Goal: Task Accomplishment & Management: Use online tool/utility

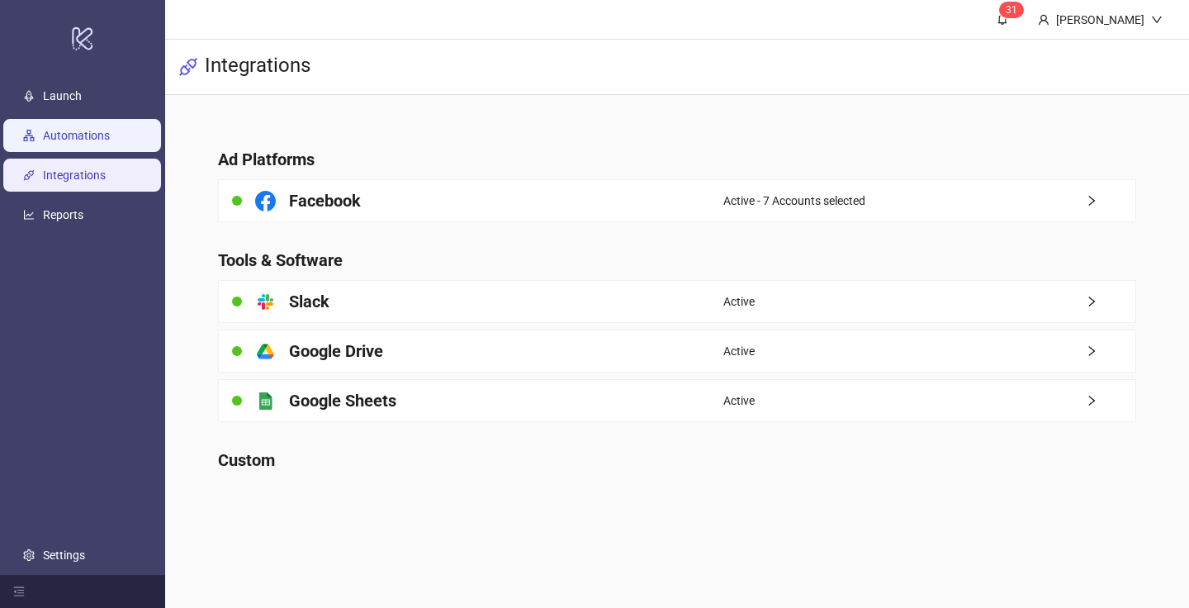
click at [106, 133] on link "Automations" at bounding box center [76, 135] width 67 height 13
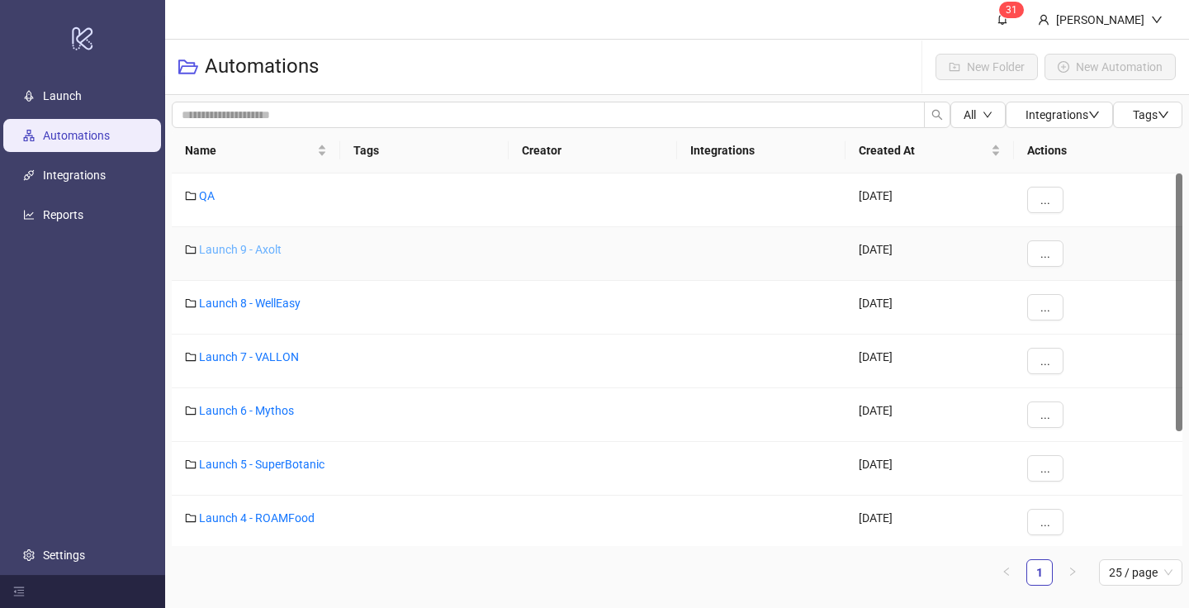
click at [255, 246] on link "Launch 9 - Axolt" at bounding box center [240, 249] width 83 height 13
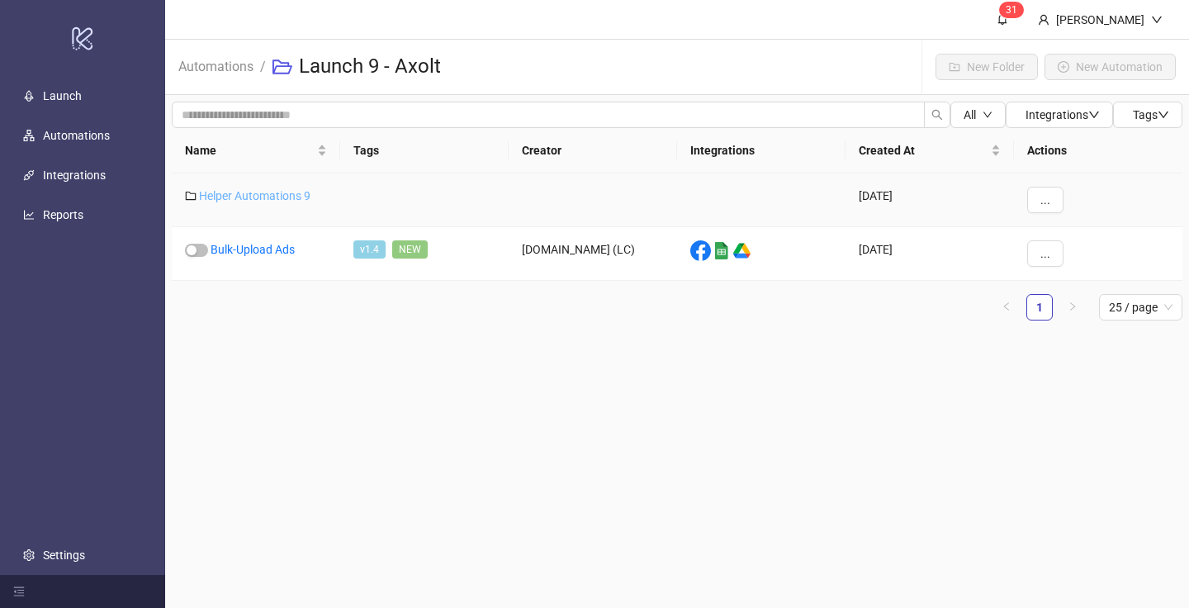
click at [257, 197] on link "Helper Automations 9" at bounding box center [254, 195] width 111 height 13
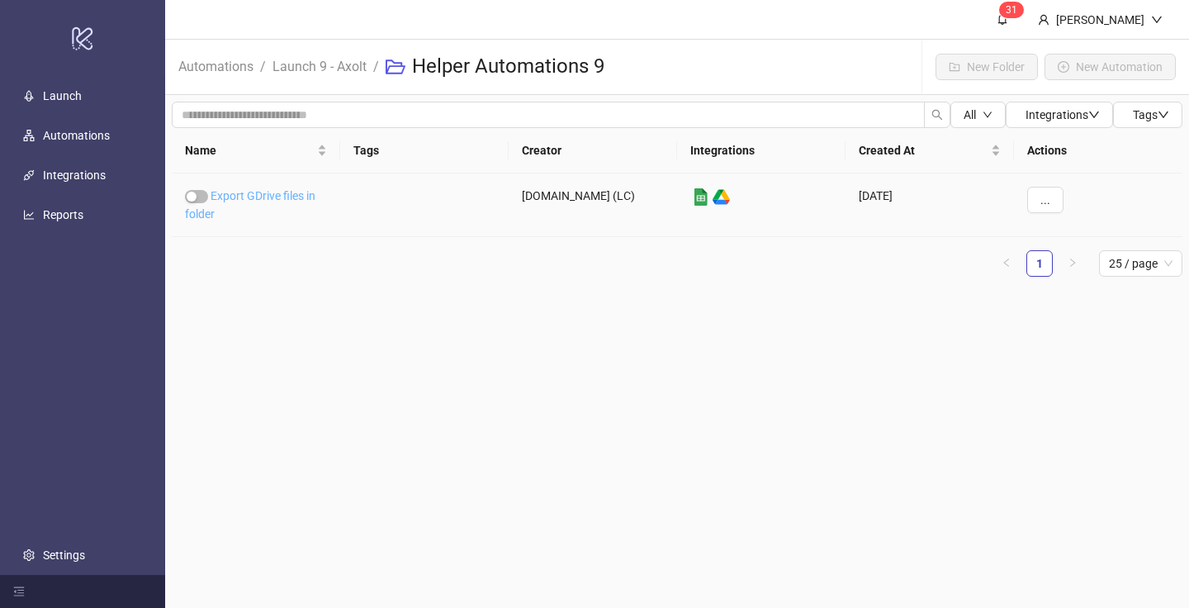
click at [258, 202] on link "Export GDrive files in folder" at bounding box center [250, 204] width 130 height 31
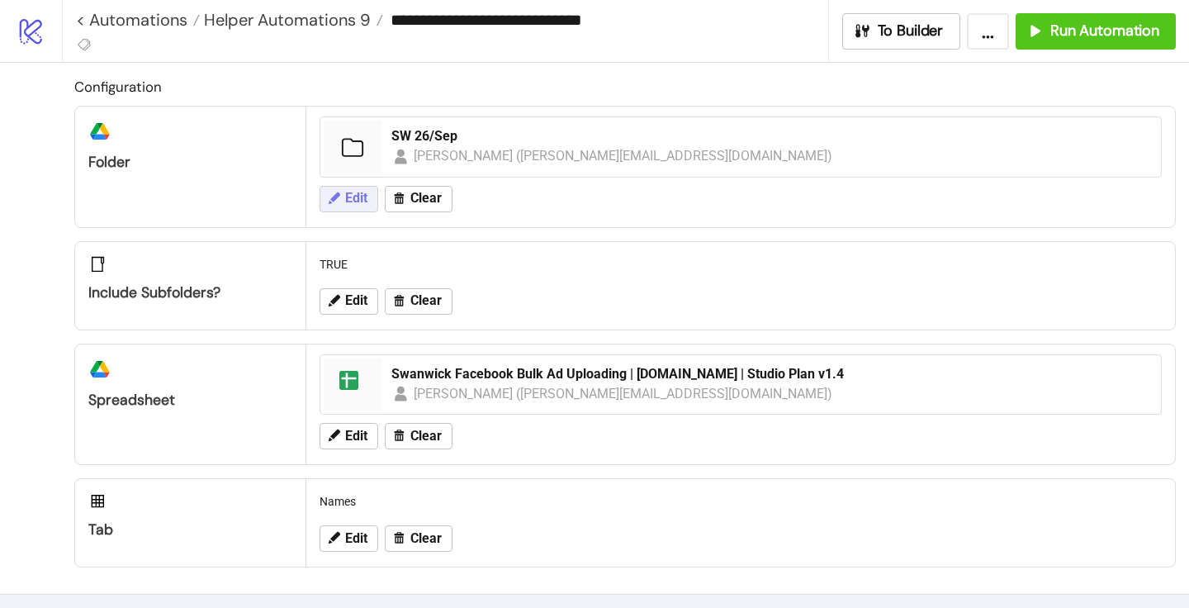
click at [350, 202] on span "Edit" at bounding box center [356, 198] width 22 height 15
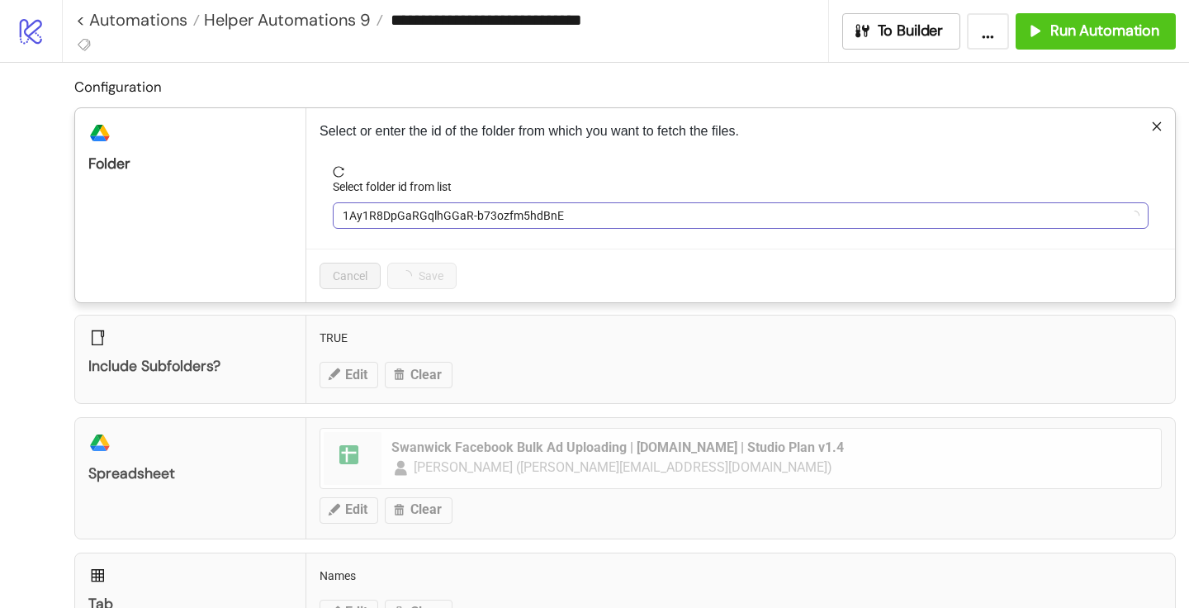
click at [416, 211] on span "1Ay1R8DpGaRGqlhGGaR-b73ozfm5hdBnE" at bounding box center [741, 215] width 796 height 25
click at [416, 211] on span "SW 26/Sep" at bounding box center [741, 215] width 796 height 25
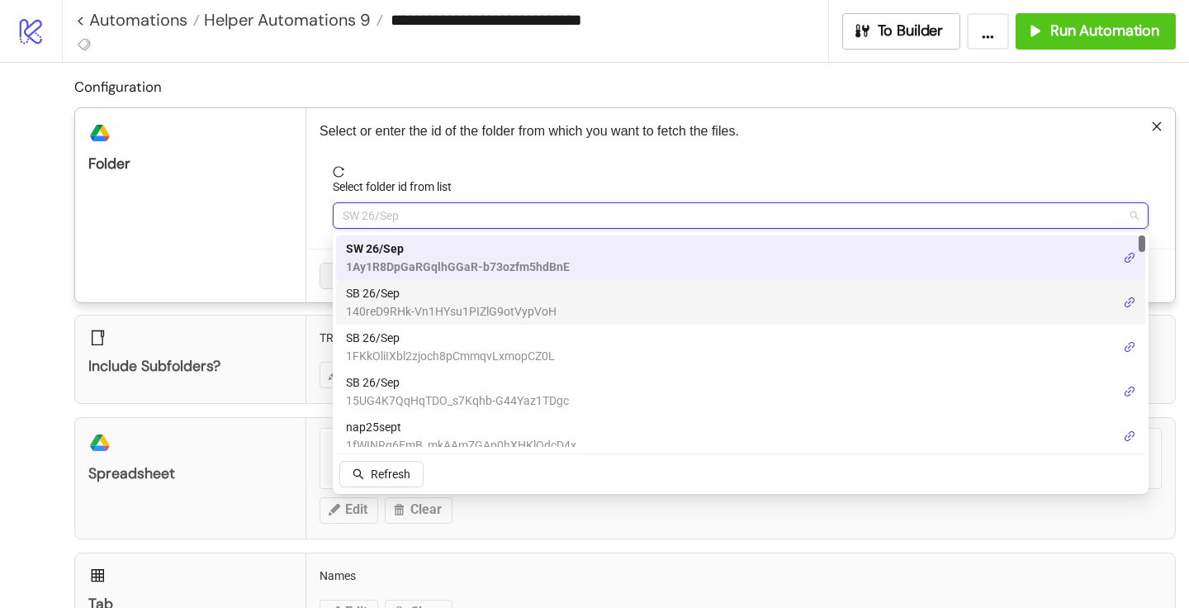
click at [388, 298] on span "SB 26/Sep" at bounding box center [451, 293] width 211 height 18
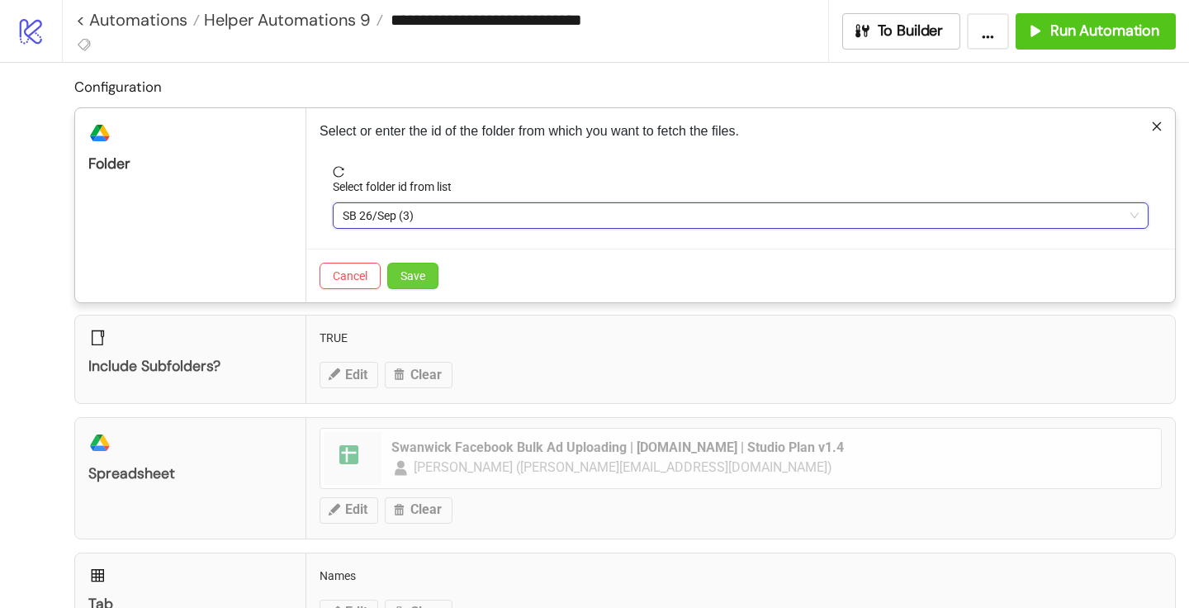
click at [410, 277] on span "Save" at bounding box center [413, 275] width 25 height 13
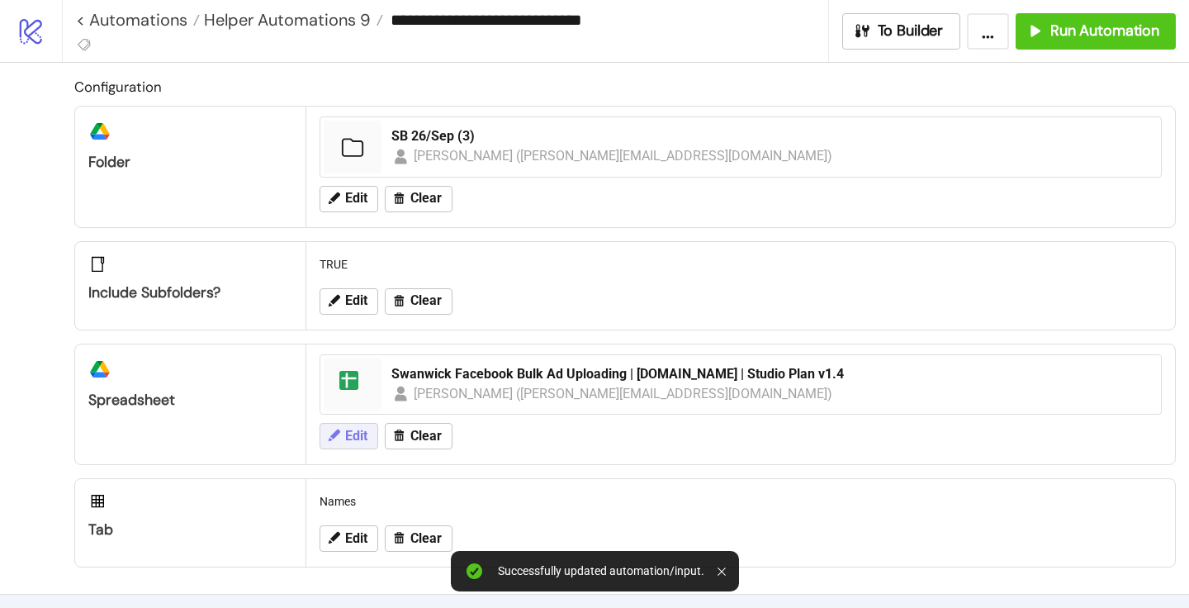
click at [352, 432] on span "Edit" at bounding box center [356, 436] width 22 height 15
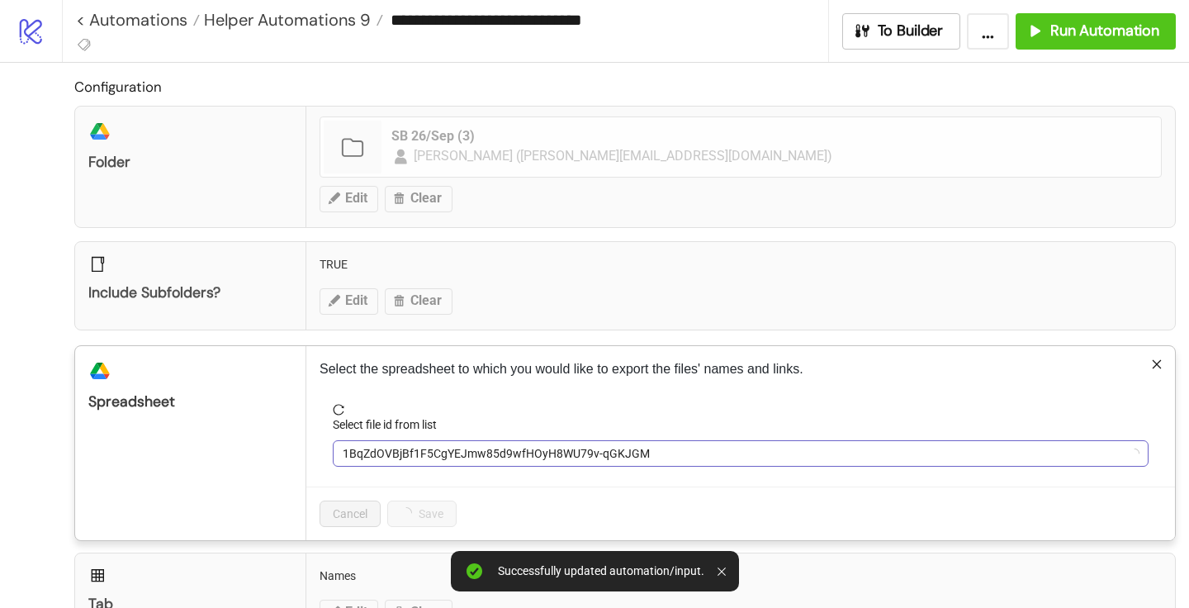
click at [374, 440] on div "1BqZdOVBjBf1F5CgYEJmw85d9wfHOyH8WU79v-qGKJGM" at bounding box center [741, 453] width 816 height 26
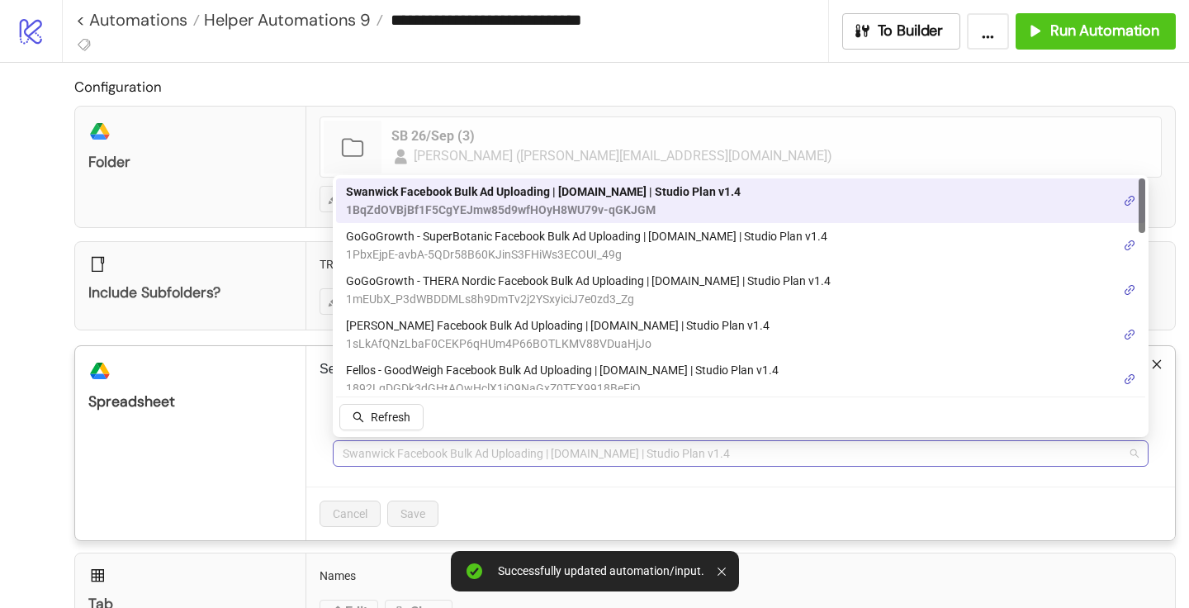
click at [375, 445] on span "Swanwick Facebook Bulk Ad Uploading | [DOMAIN_NAME] | Studio Plan v1.4" at bounding box center [741, 453] width 796 height 25
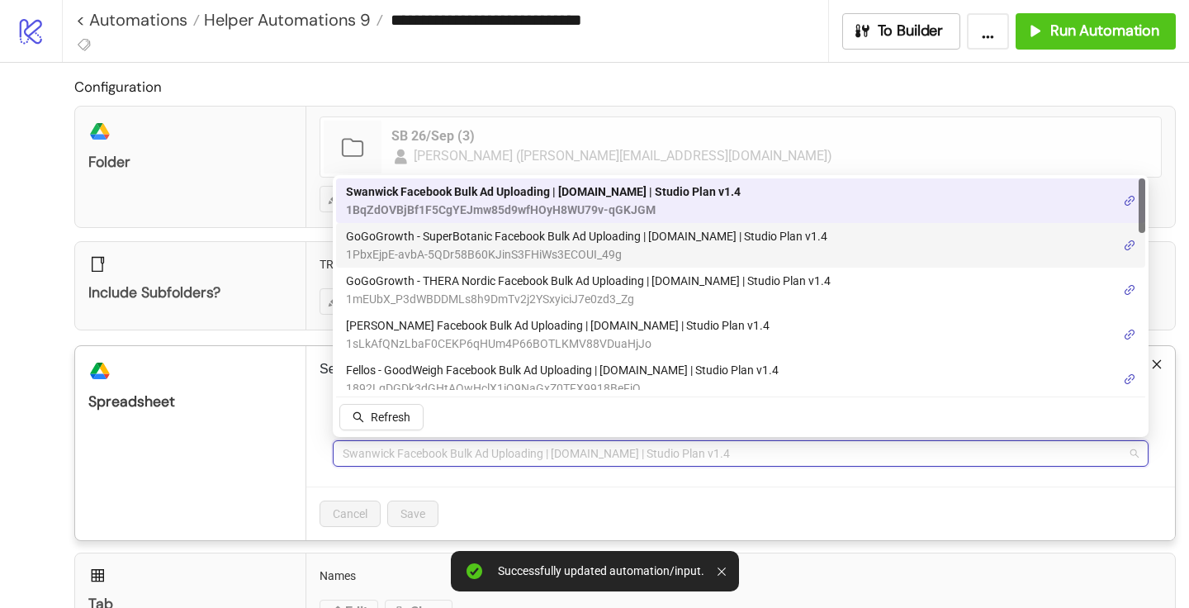
click at [467, 259] on span "1PbxEjpE-avbA-5QDr58B60KJinS3FHiWs3ECOUI_49g" at bounding box center [586, 254] width 481 height 18
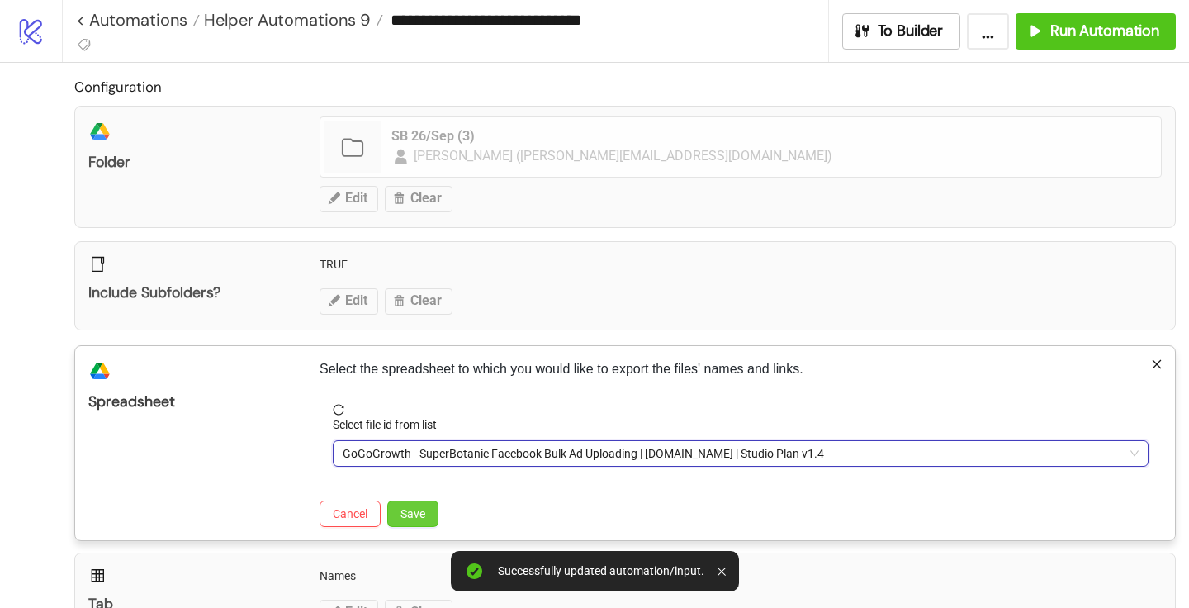
click at [418, 514] on span "Save" at bounding box center [413, 513] width 25 height 13
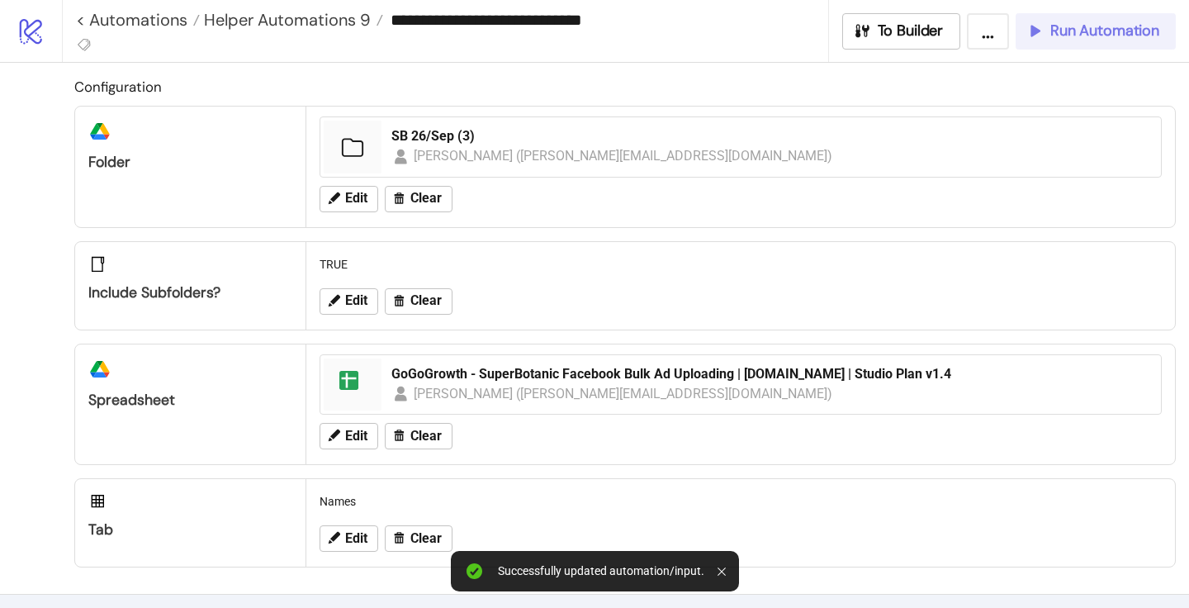
click at [1074, 32] on span "Run Automation" at bounding box center [1104, 30] width 109 height 19
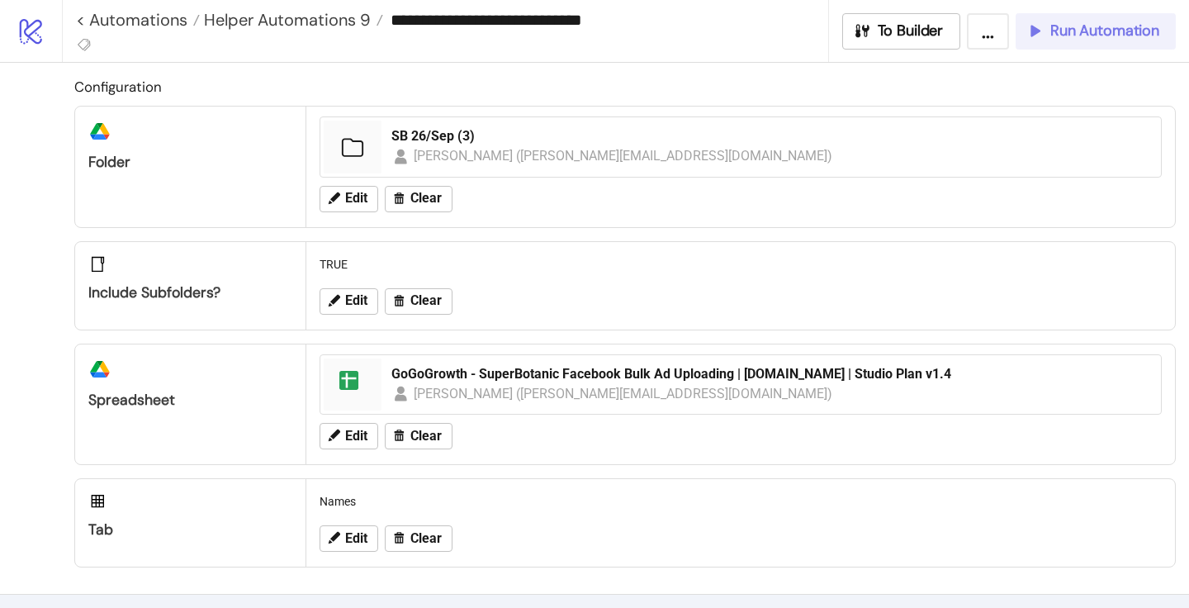
click at [1115, 36] on span "Run Automation" at bounding box center [1104, 30] width 109 height 19
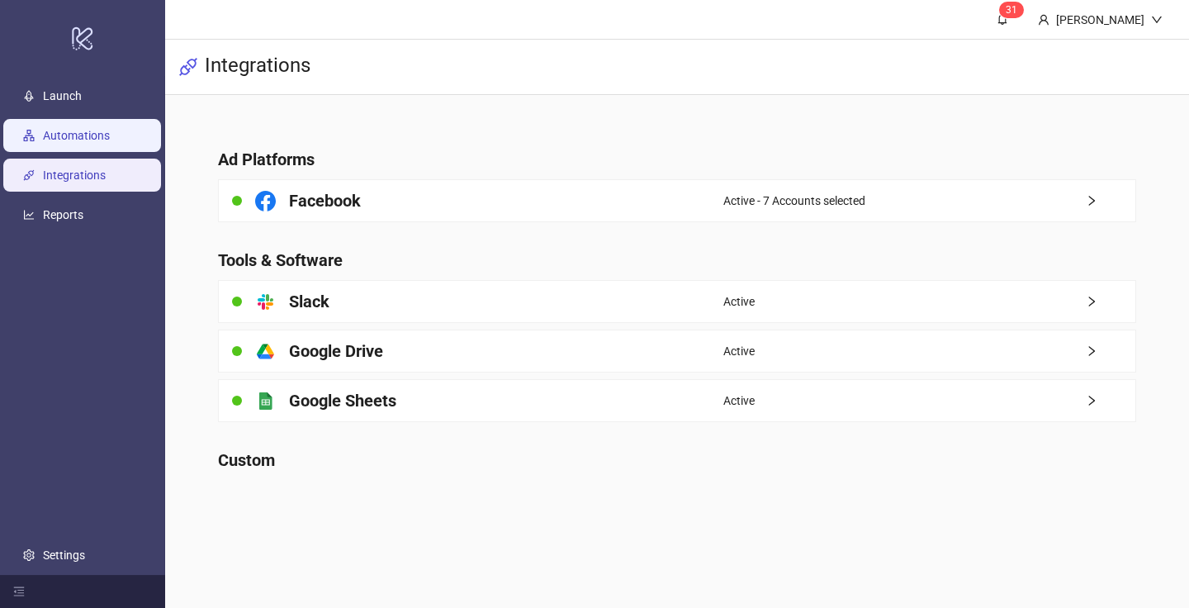
click at [110, 138] on link "Automations" at bounding box center [76, 135] width 67 height 13
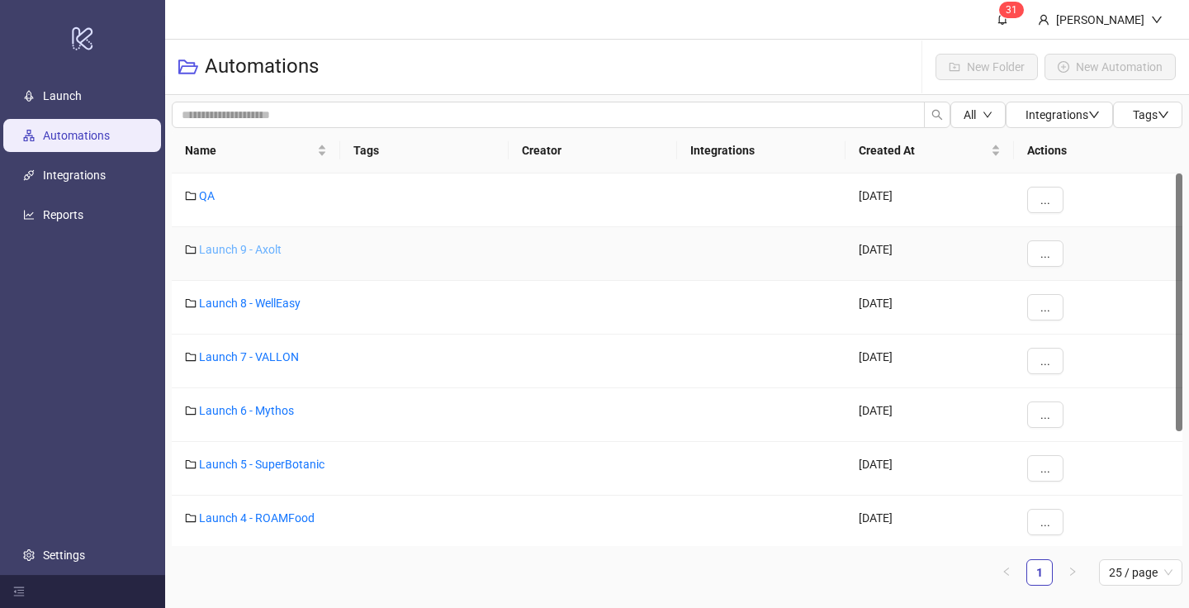
click at [264, 249] on link "Launch 9 - Axolt" at bounding box center [240, 249] width 83 height 13
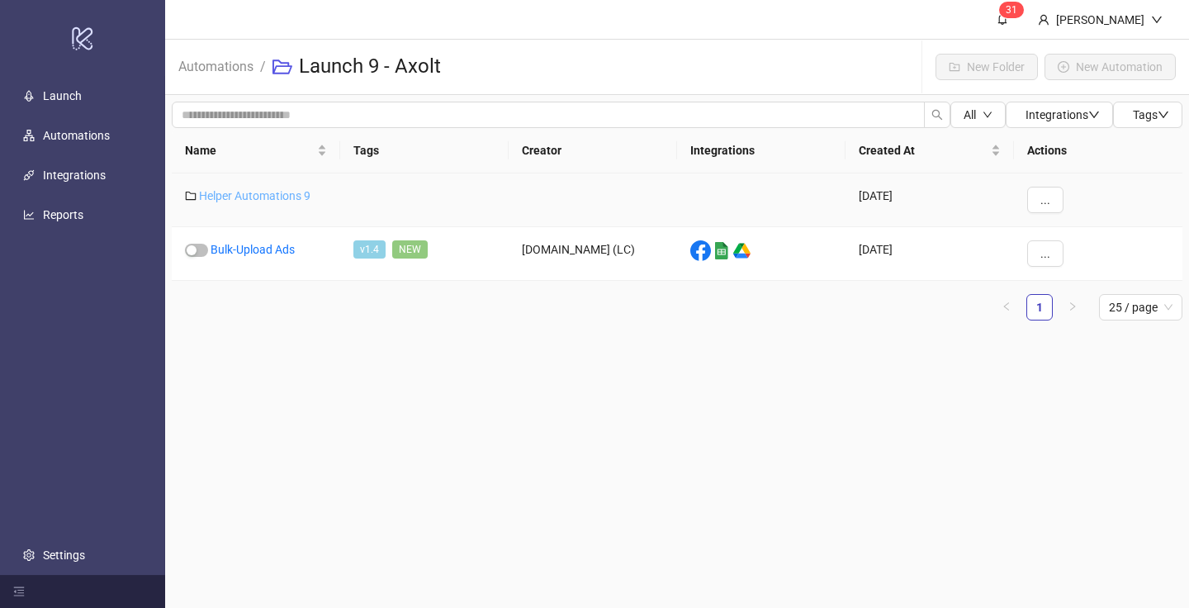
click at [267, 202] on link "Helper Automations 9" at bounding box center [254, 195] width 111 height 13
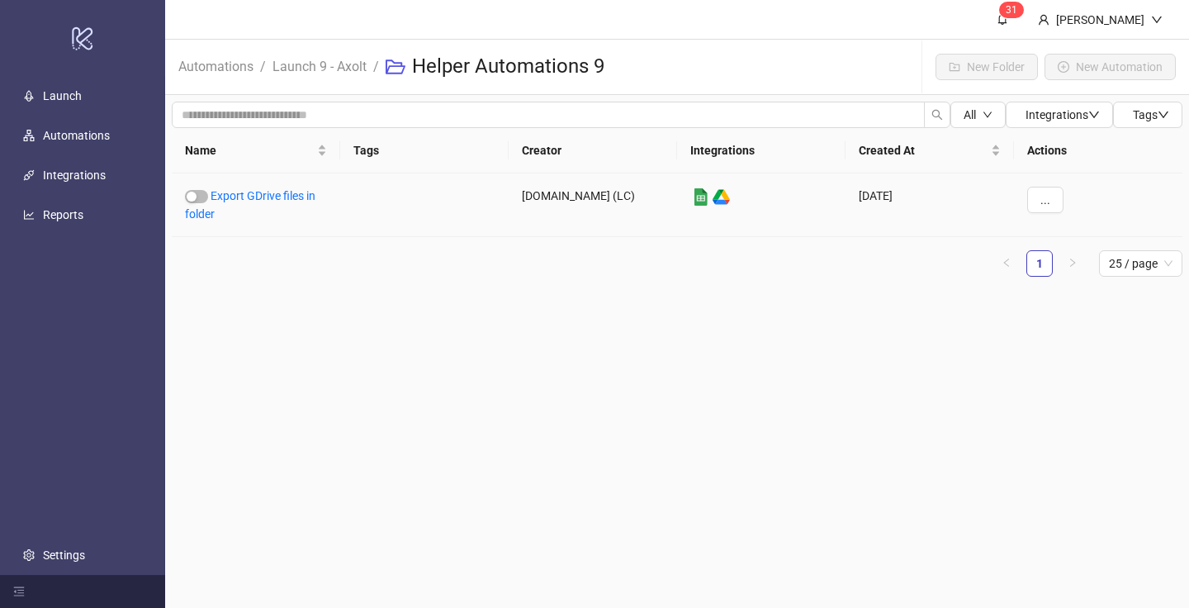
click at [267, 202] on link "Export GDrive files in folder" at bounding box center [250, 204] width 130 height 31
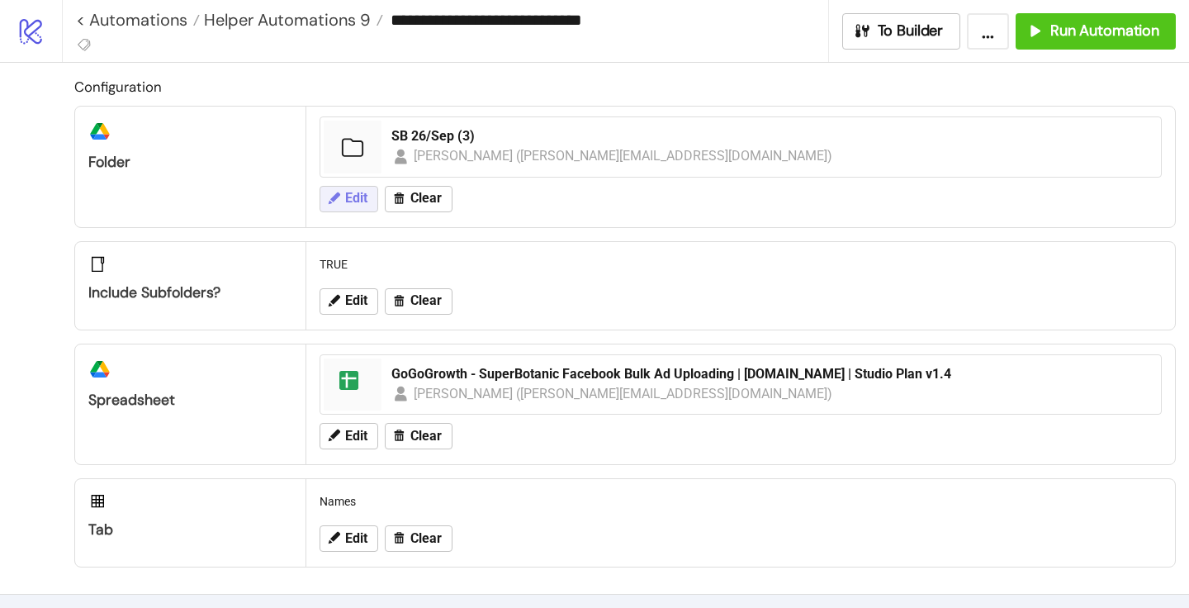
click at [345, 202] on span "Edit" at bounding box center [356, 198] width 22 height 15
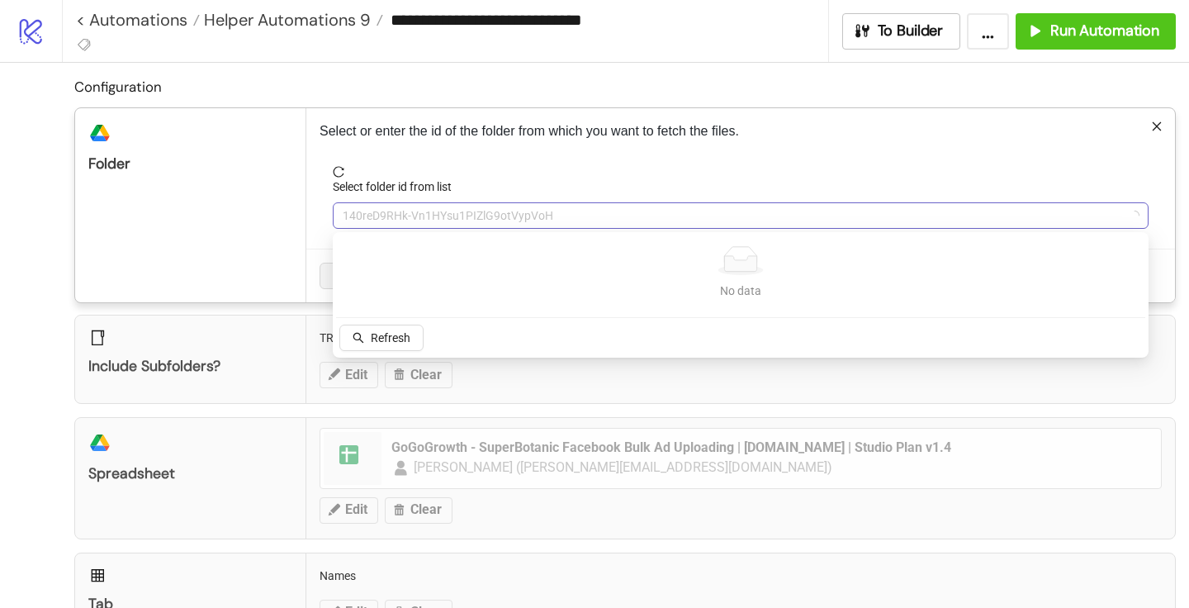
click at [384, 221] on span "140reD9RHk-Vn1HYsu1PIZlG9otVypVoH" at bounding box center [741, 215] width 796 height 25
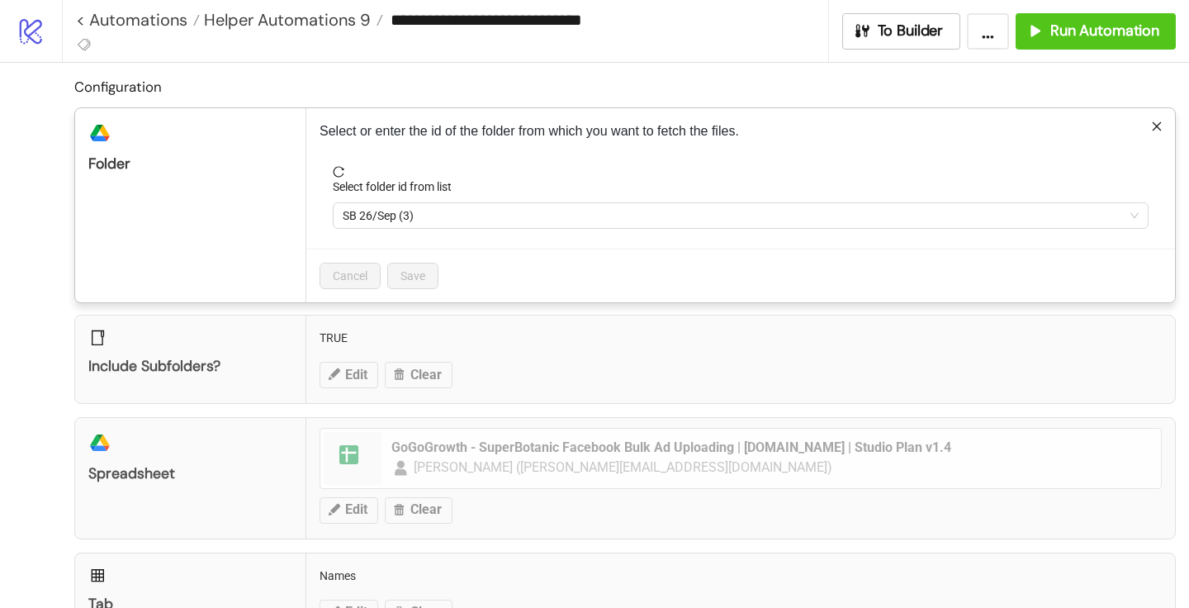
click at [384, 221] on span "SB 26/Sep (3)" at bounding box center [741, 215] width 796 height 25
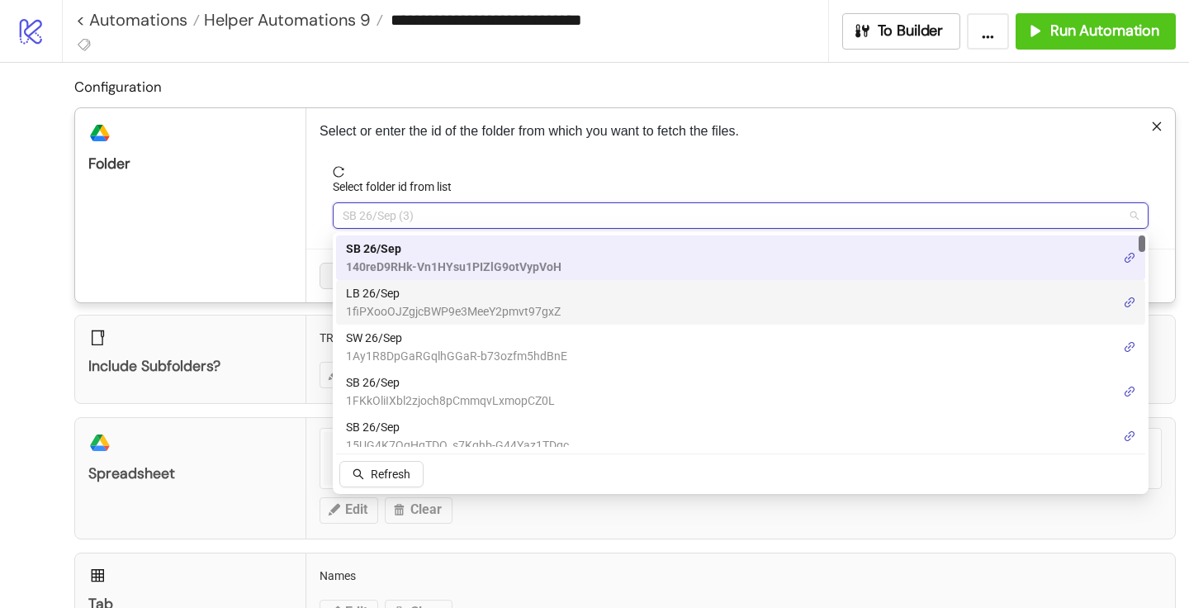
click at [380, 306] on span "1fiPXooOJZgjcBWP9e3MeeY2pmvt97gxZ" at bounding box center [453, 311] width 215 height 18
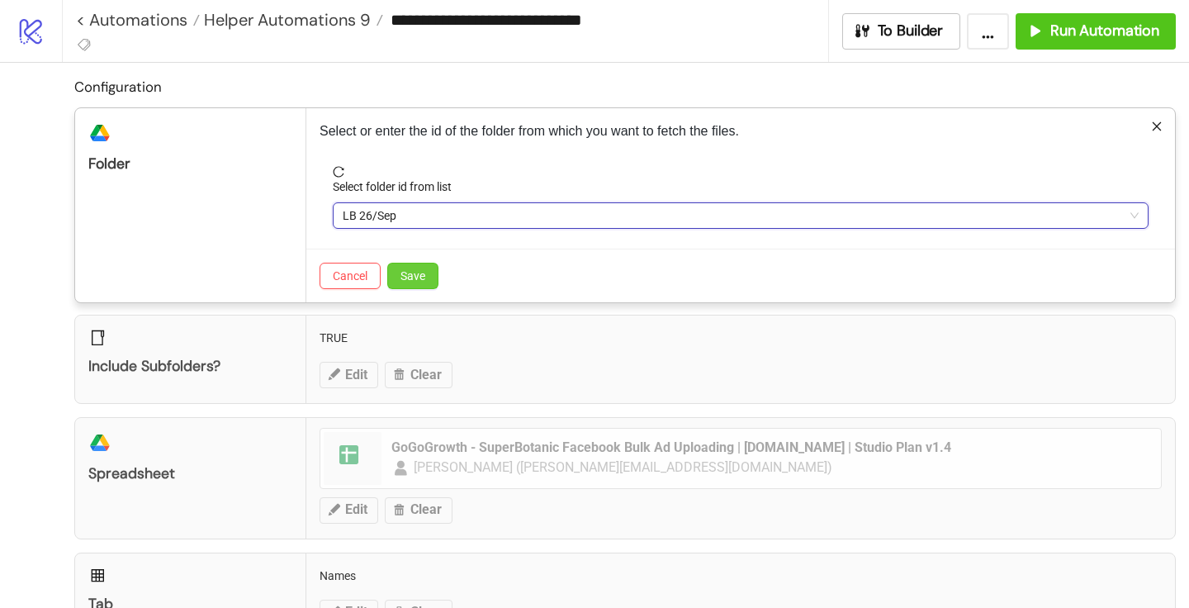
click at [429, 281] on button "Save" at bounding box center [412, 276] width 51 height 26
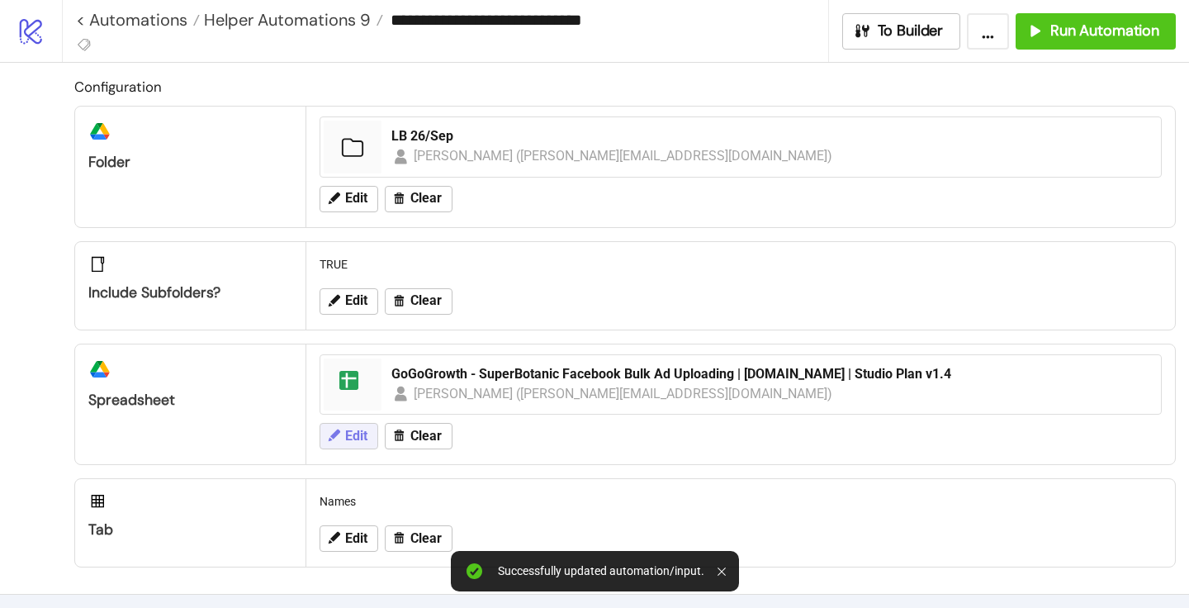
click at [350, 446] on button "Edit" at bounding box center [349, 436] width 59 height 26
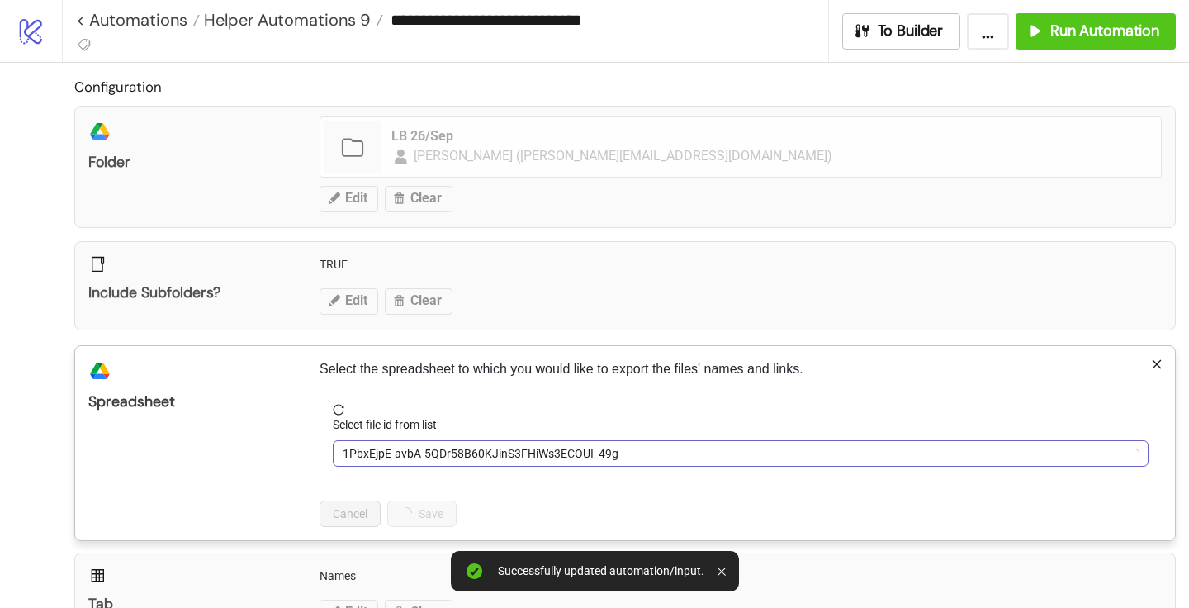
click at [417, 441] on span "1PbxEjpE-avbA-5QDr58B60KJinS3FHiWs3ECOUI_49g" at bounding box center [741, 453] width 796 height 25
click at [415, 450] on span "1PbxEjpE-avbA-5QDr58B60KJinS3FHiWs3ECOUI_49g" at bounding box center [741, 453] width 796 height 25
click at [415, 450] on span "GoGoGrowth - SuperBotanic Facebook Bulk Ad Uploading | [DOMAIN_NAME] | Studio P…" at bounding box center [741, 453] width 796 height 25
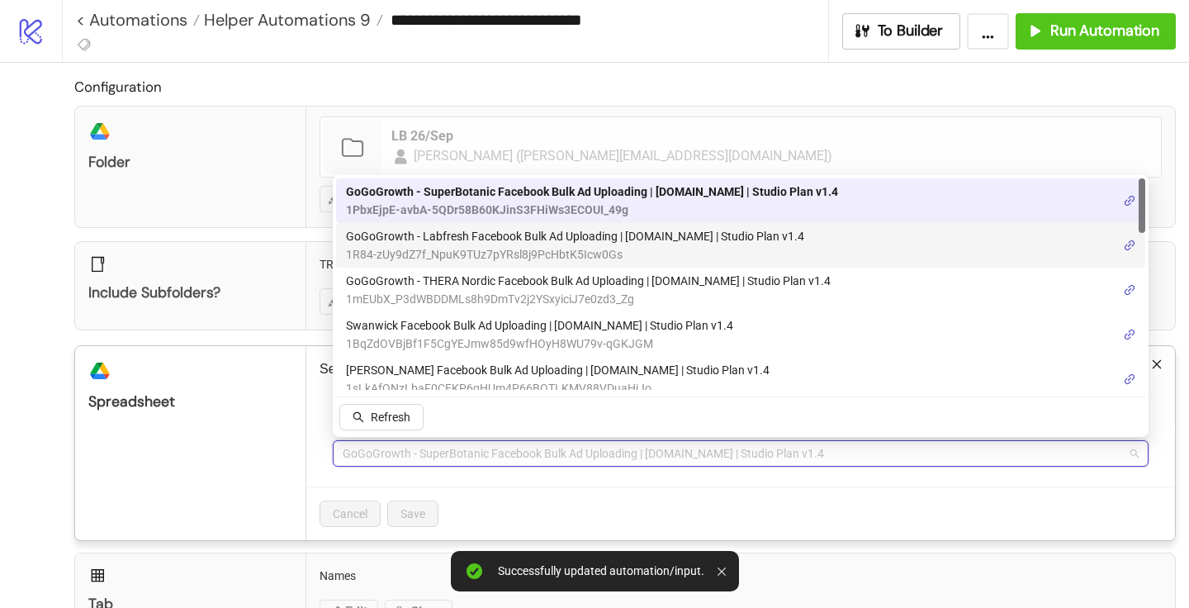
click at [477, 240] on span "GoGoGrowth - Labfresh Facebook Bulk Ad Uploading | [DOMAIN_NAME] | Studio Plan …" at bounding box center [575, 236] width 458 height 18
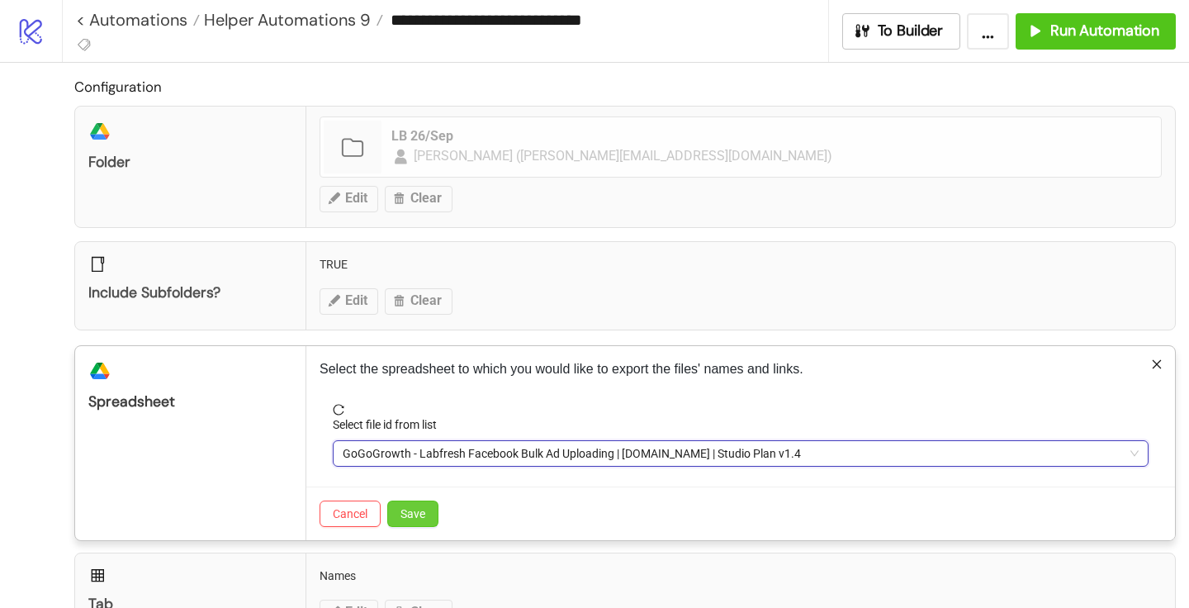
click at [423, 508] on span "Save" at bounding box center [413, 513] width 25 height 13
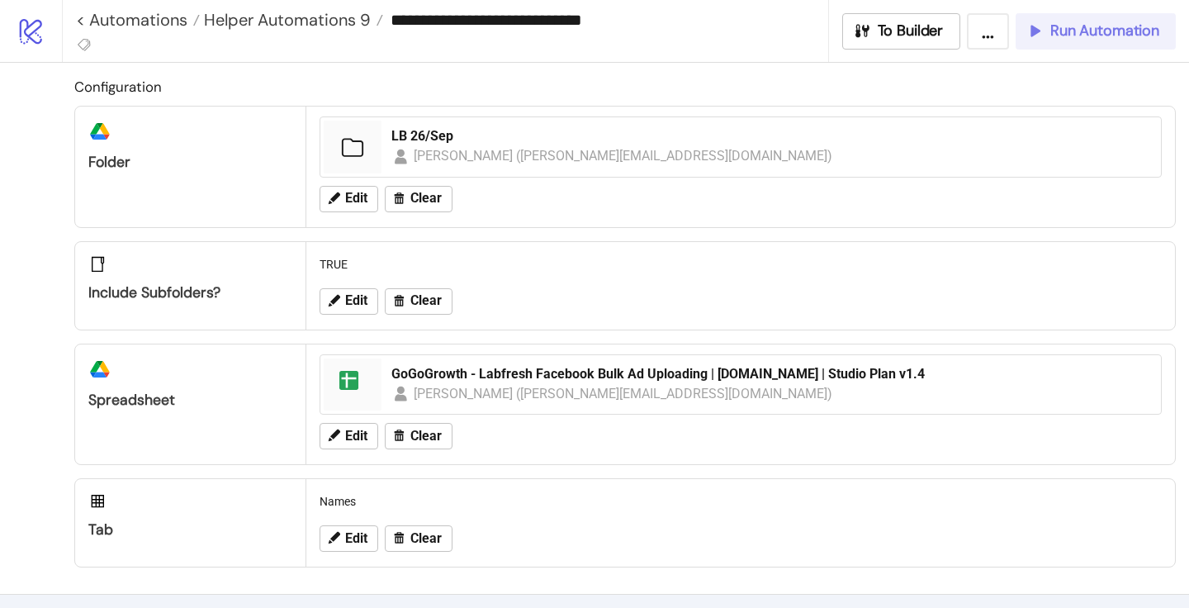
click at [1100, 27] on span "Run Automation" at bounding box center [1104, 30] width 109 height 19
